Goal: Navigation & Orientation: Find specific page/section

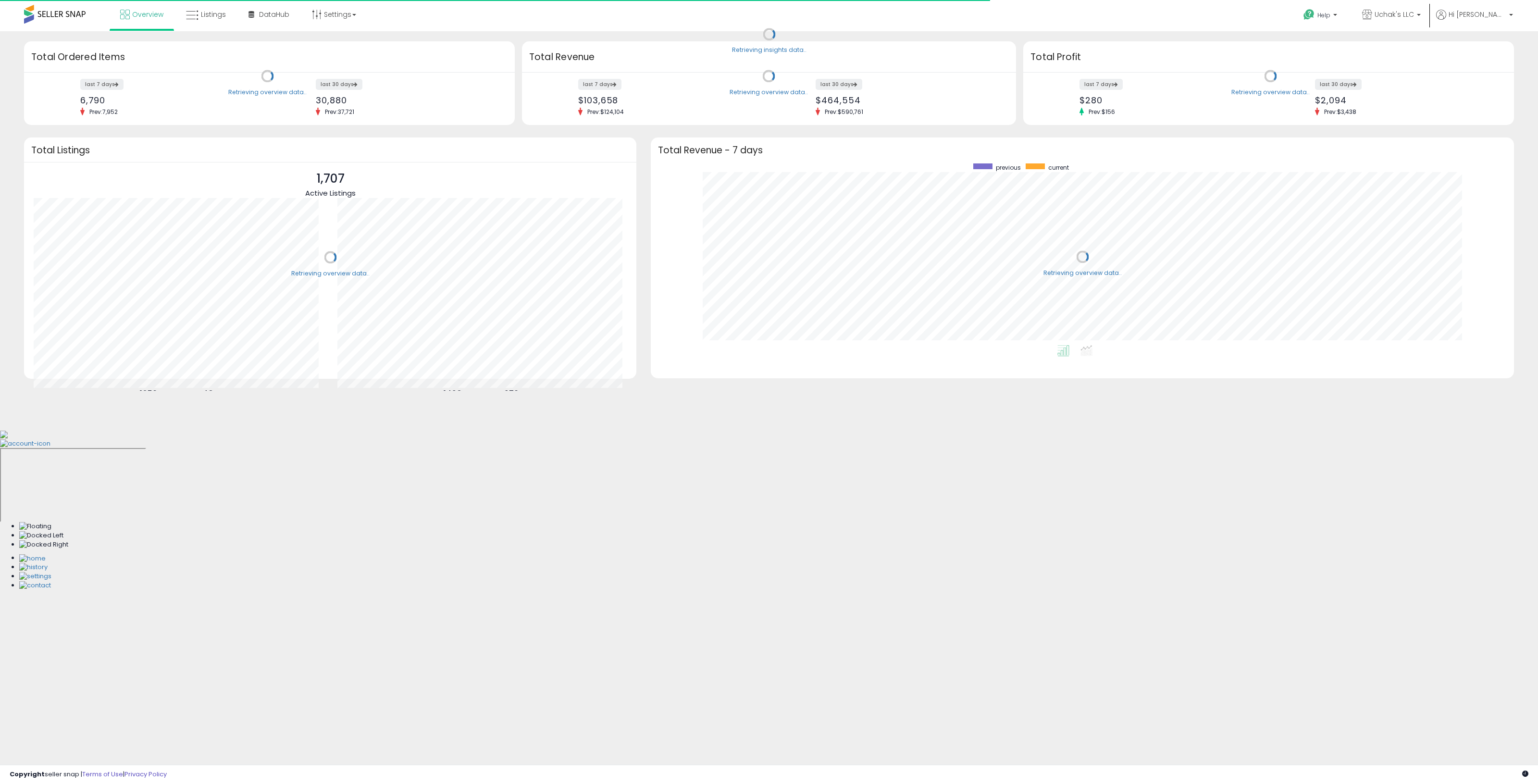
scroll to position [182, 844]
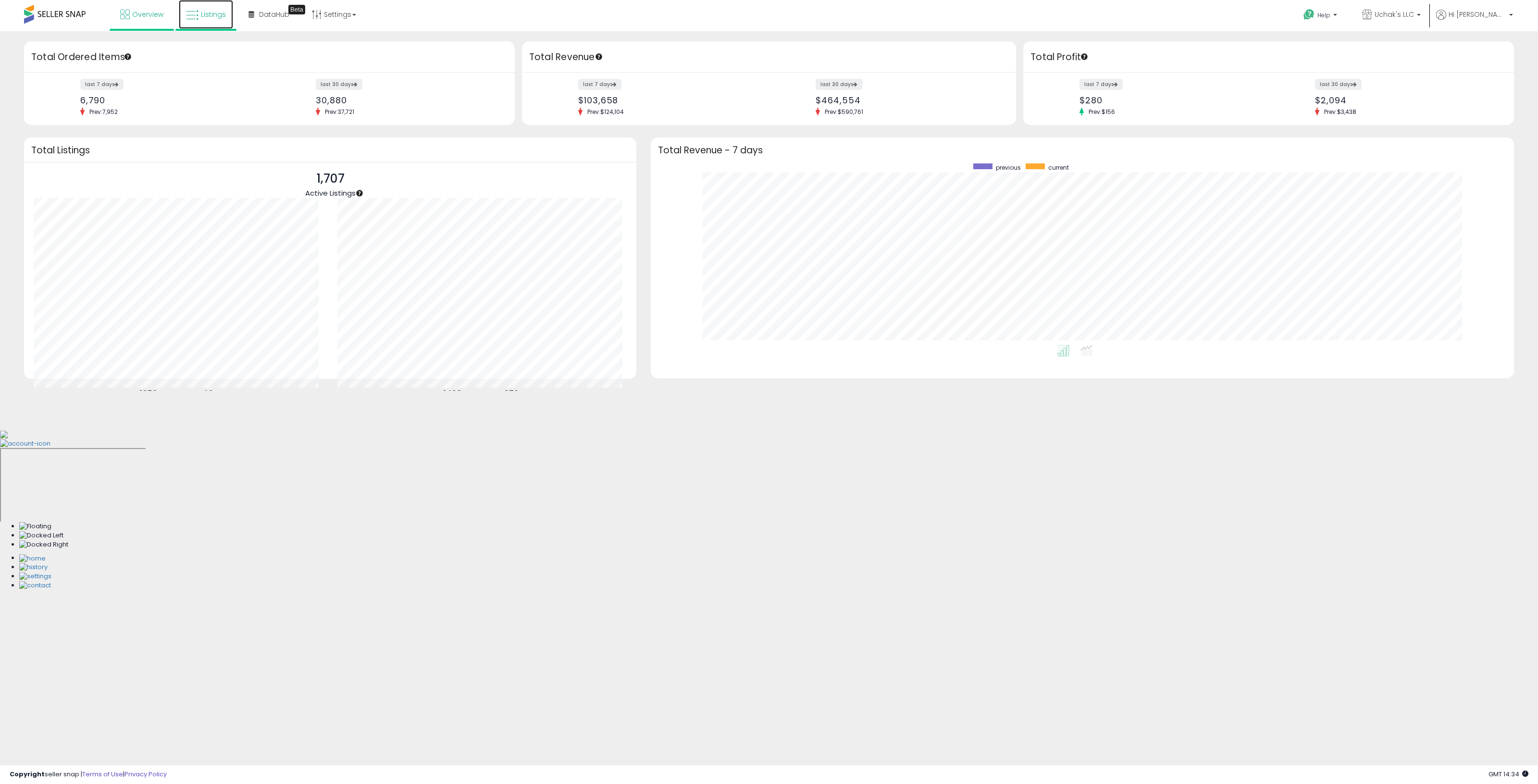
click at [220, 10] on span "Listings" at bounding box center [213, 14] width 25 height 10
